Goal: Check status: Check status

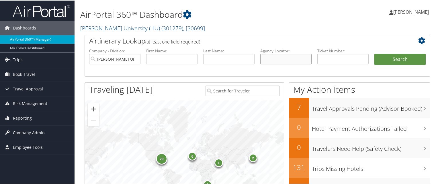
click at [282, 58] on input "text" at bounding box center [286, 58] width 51 height 11
paste input "CH7LHF"
type input "CH7LHF"
click at [375, 53] on button "Search" at bounding box center [400, 58] width 51 height 11
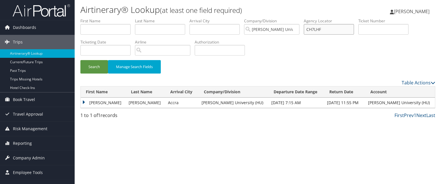
click at [319, 32] on input "CH7LHF" at bounding box center [329, 29] width 50 height 11
paste input "CH2ZSF"
type input "CH2ZSF"
click at [80, 60] on button "Search" at bounding box center [94, 66] width 28 height 13
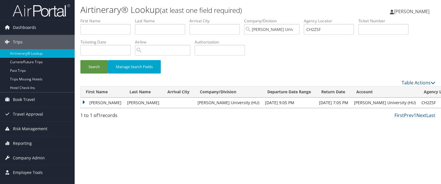
click at [88, 103] on td "[PERSON_NAME]" at bounding box center [103, 103] width 44 height 10
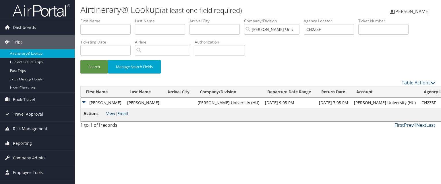
click at [109, 114] on link "View" at bounding box center [110, 113] width 9 height 5
